Goal: Ask a question

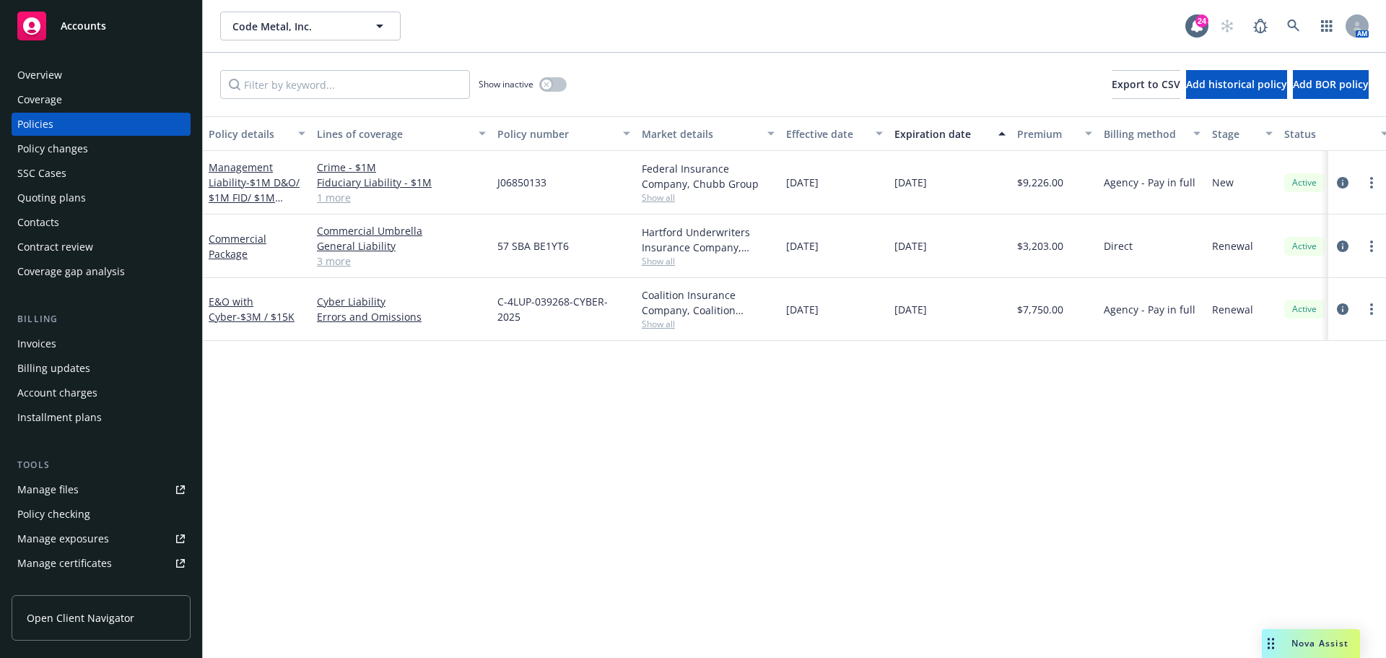
click at [1309, 649] on span "Nova Assist" at bounding box center [1320, 643] width 57 height 12
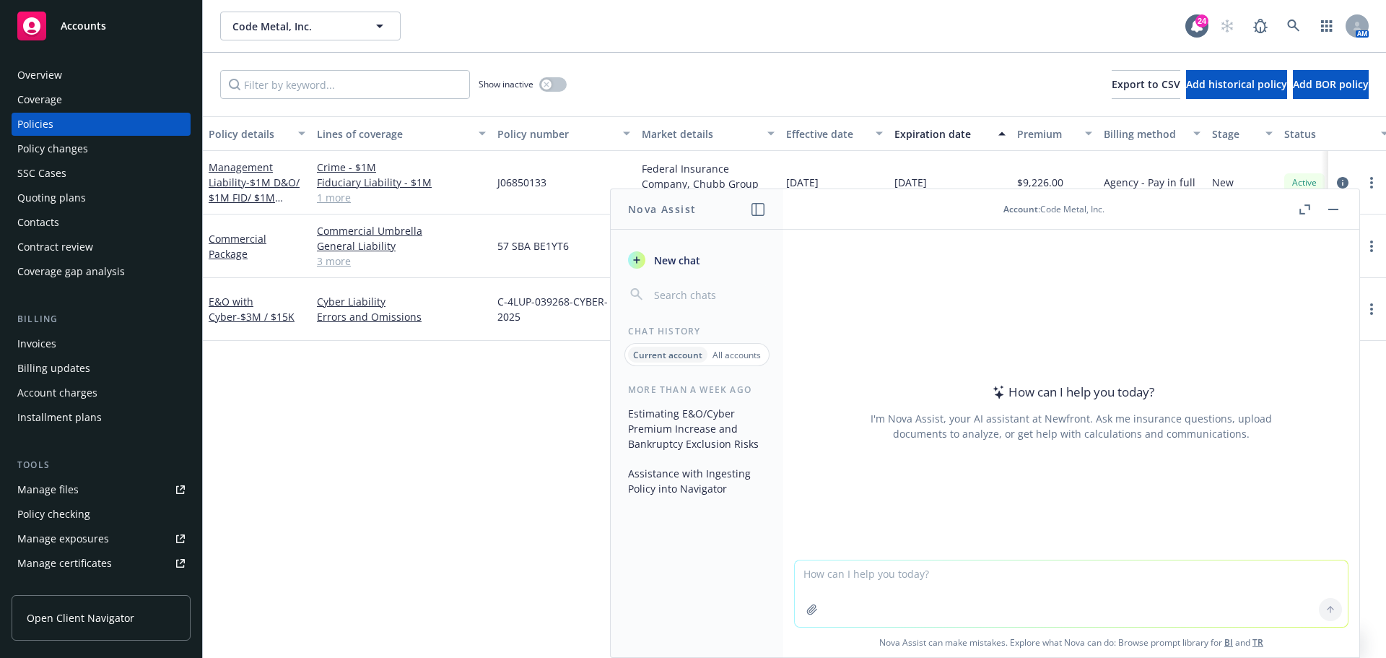
click at [1176, 602] on textarea at bounding box center [1071, 593] width 553 height 66
type textarea "How to explain a delay in proposal delivery due to internal carrier issues?"
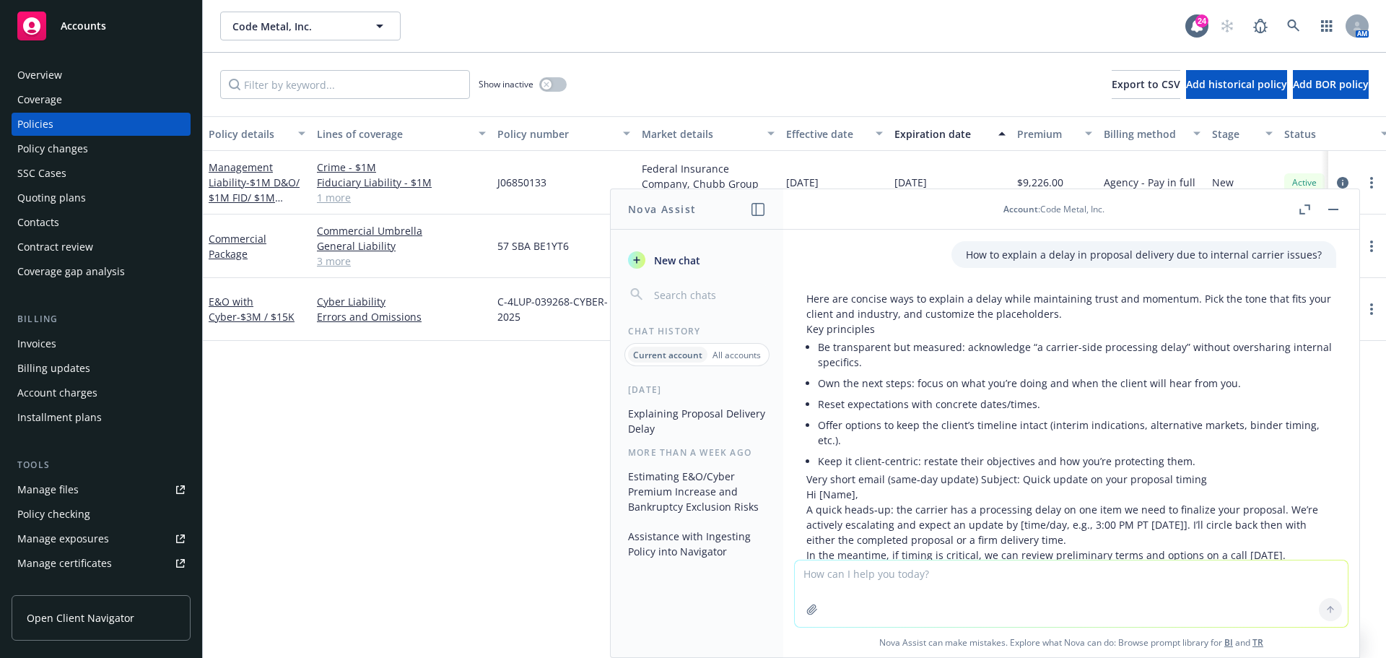
click at [977, 581] on textarea at bounding box center [1071, 593] width 553 height 66
